Goal: Transaction & Acquisition: Purchase product/service

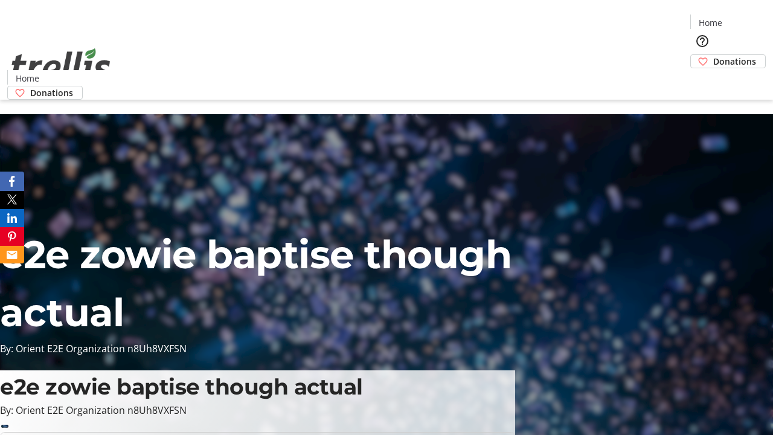
click at [713, 55] on span "Donations" at bounding box center [734, 61] width 43 height 13
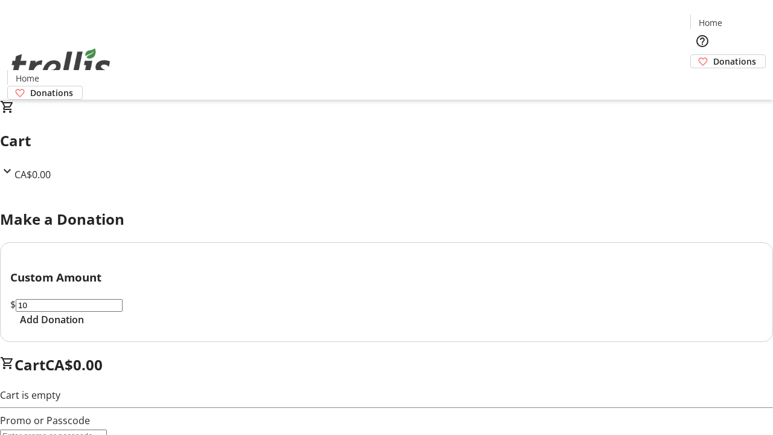
click at [84, 327] on span "Add Donation" at bounding box center [52, 319] width 64 height 14
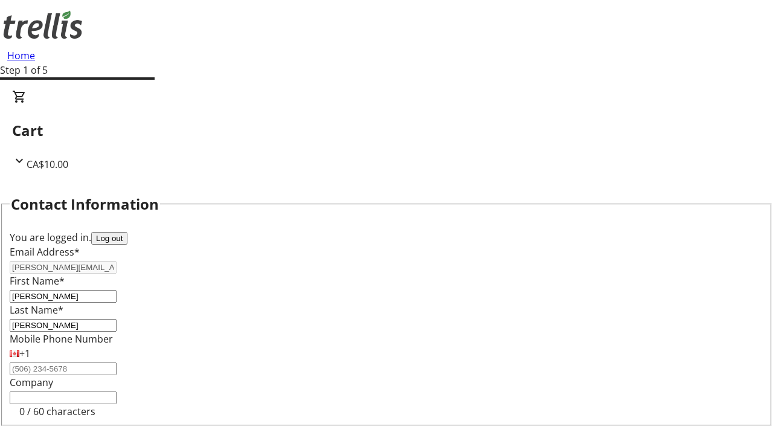
select select "BC"
select select "CA"
type input "Kelowna"
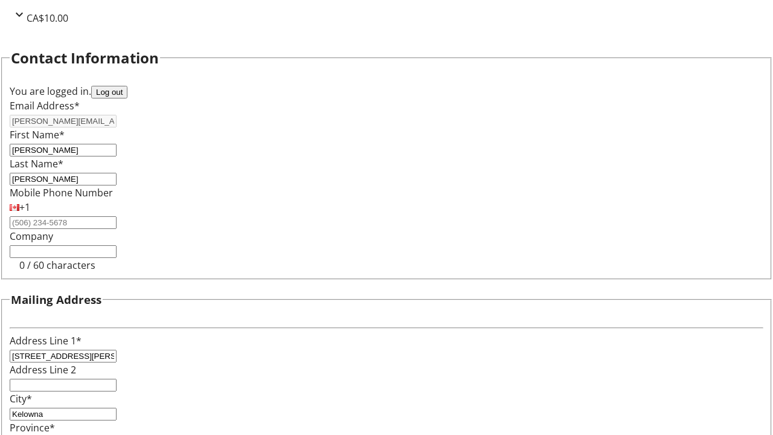
type input "V1Y 0C2"
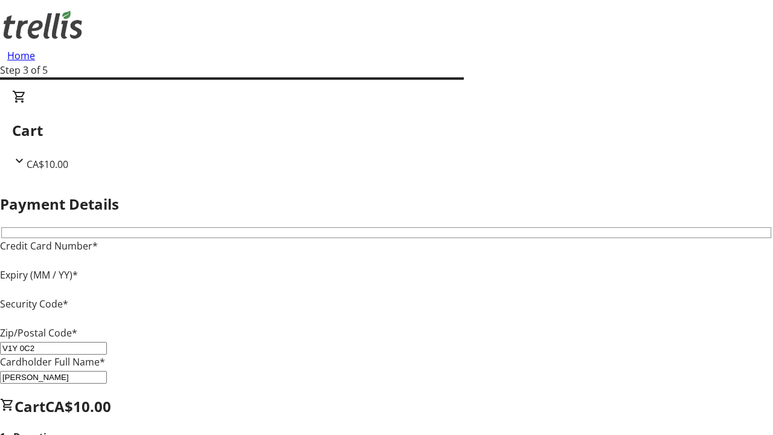
type input "V1Y 0C2"
